Goal: Information Seeking & Learning: Learn about a topic

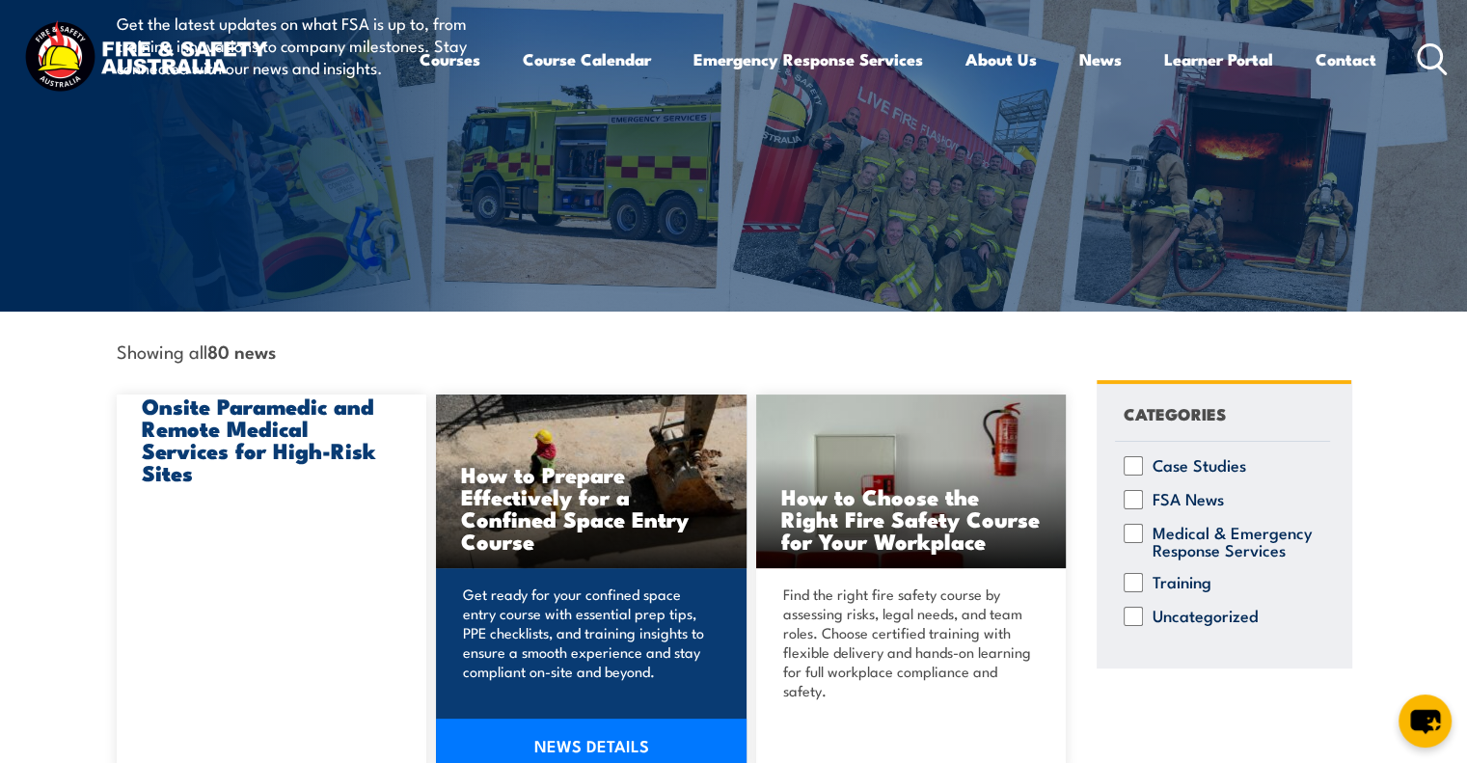
scroll to position [386, 0]
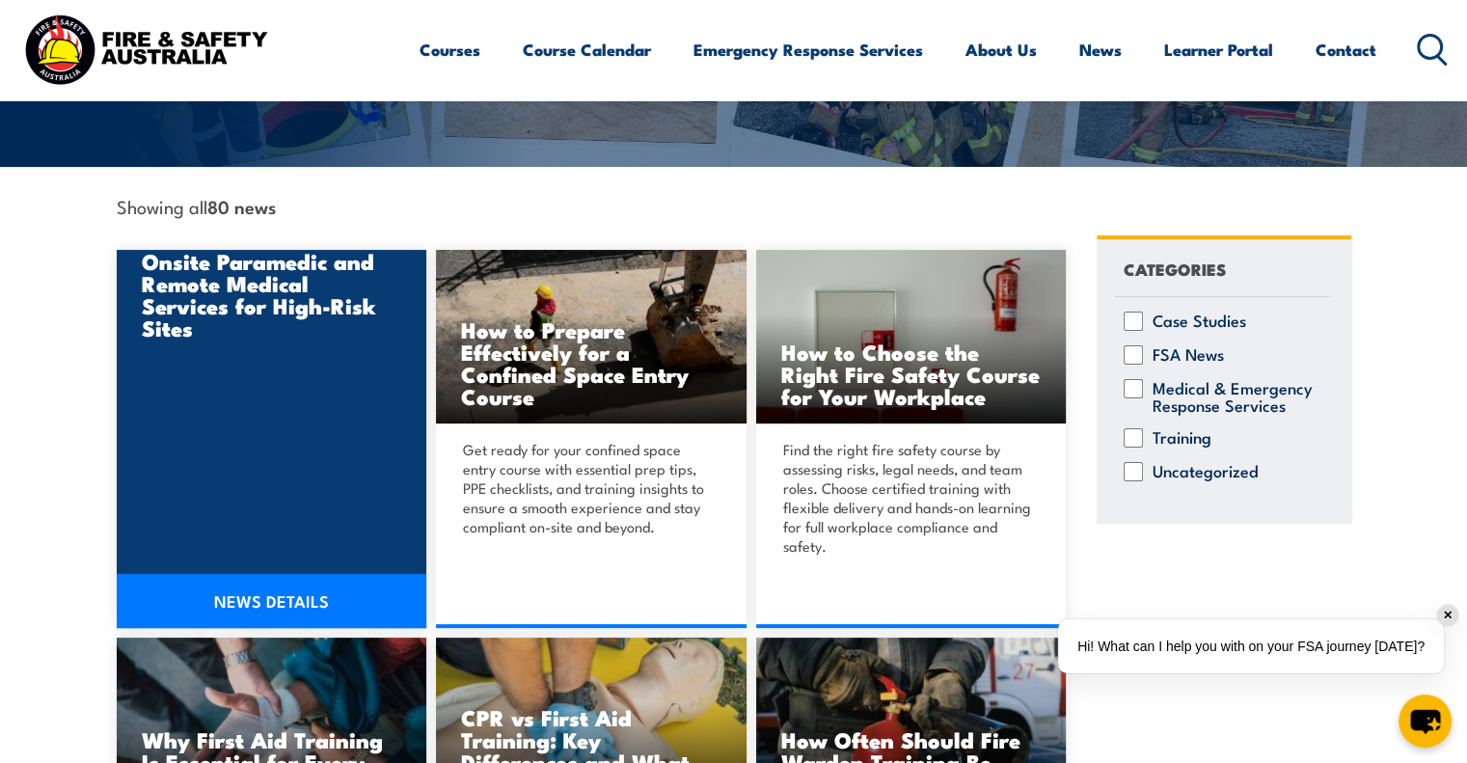
click at [284, 295] on h3 "Onsite Paramedic and Remote Medical Services for High-Risk Sites" at bounding box center [272, 294] width 260 height 89
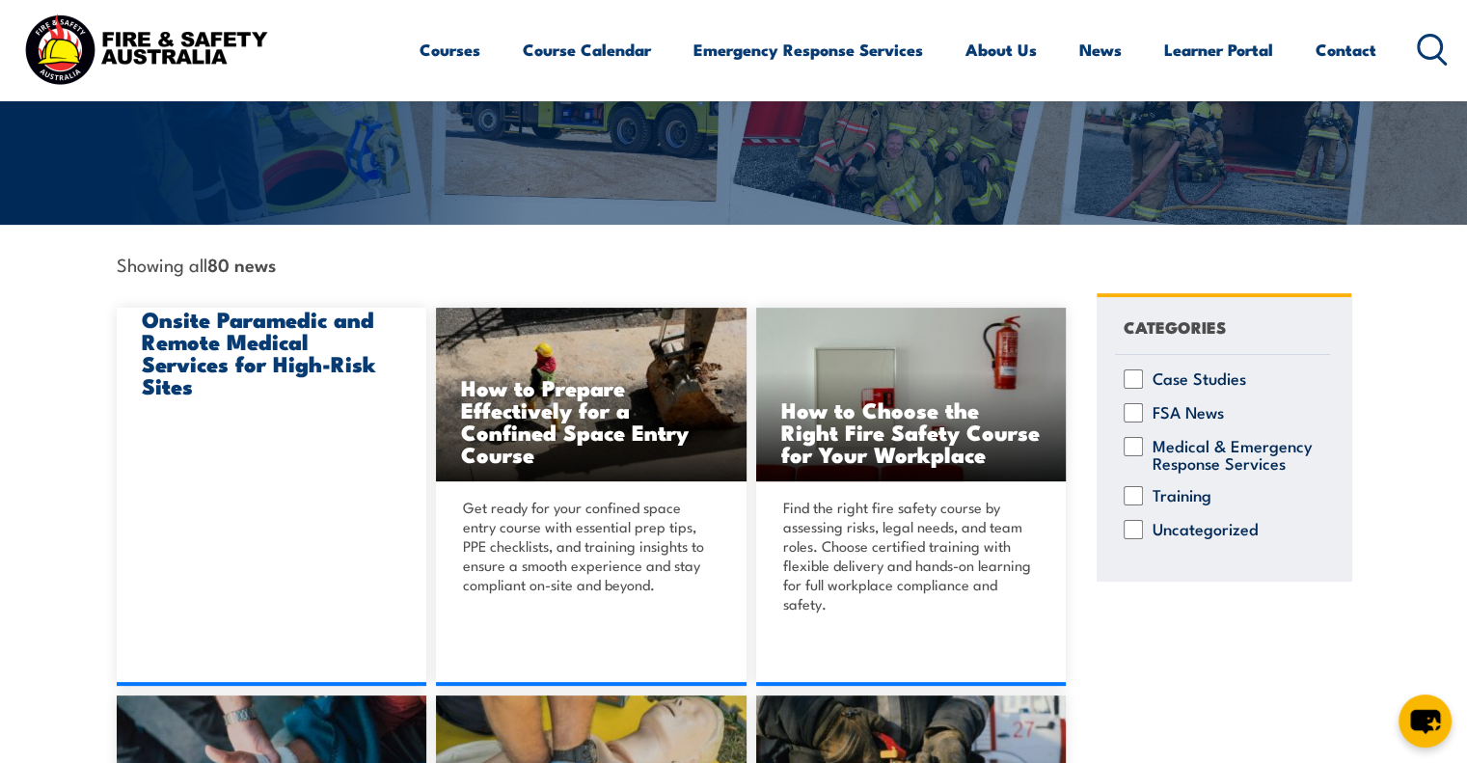
scroll to position [289, 0]
